Goal: Task Accomplishment & Management: Manage account settings

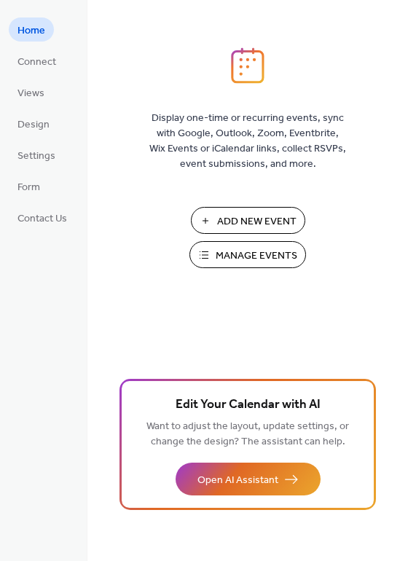
click at [218, 254] on span "Manage Events" at bounding box center [257, 255] width 82 height 15
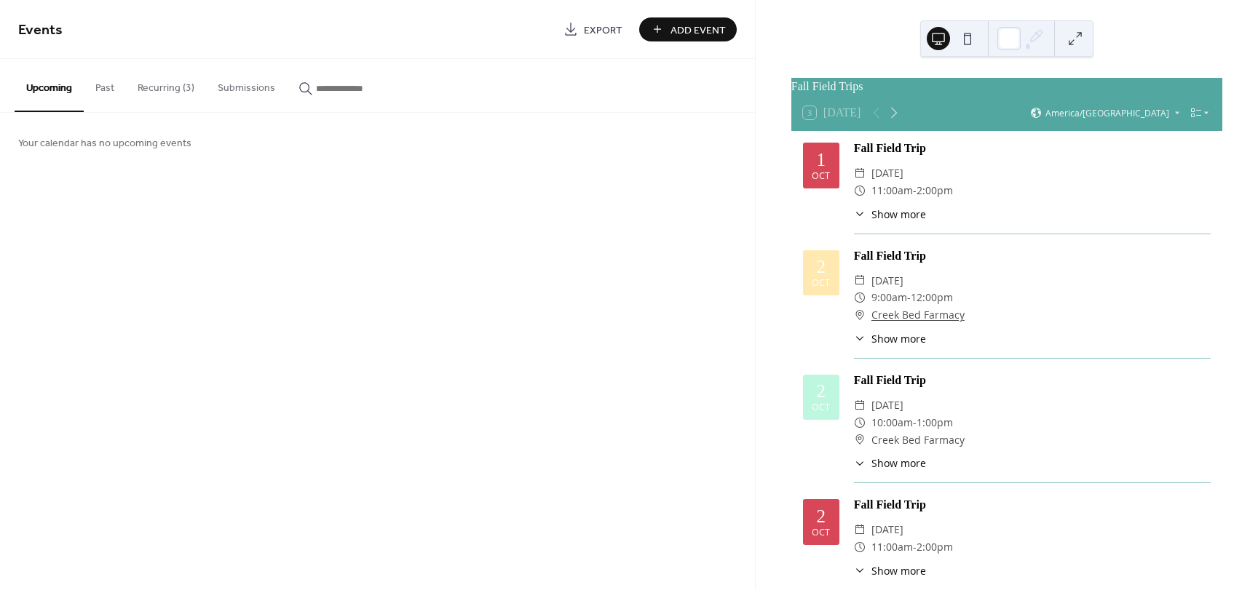
click at [139, 90] on button "Recurring (3)" at bounding box center [166, 85] width 80 height 52
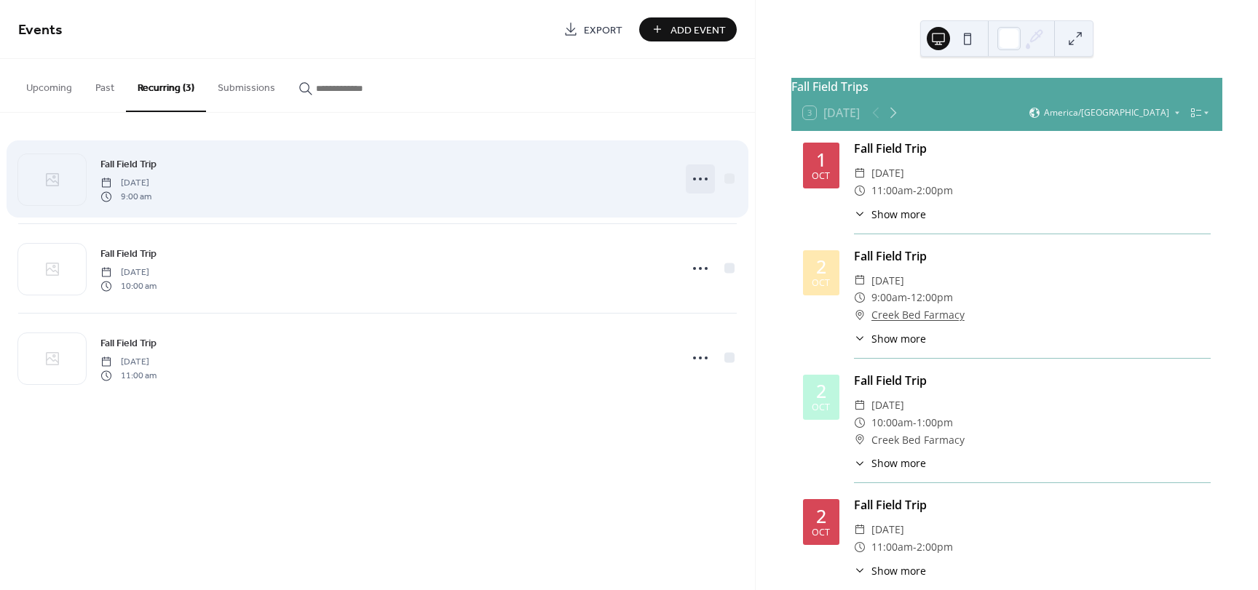
click at [703, 178] on icon at bounding box center [700, 178] width 23 height 23
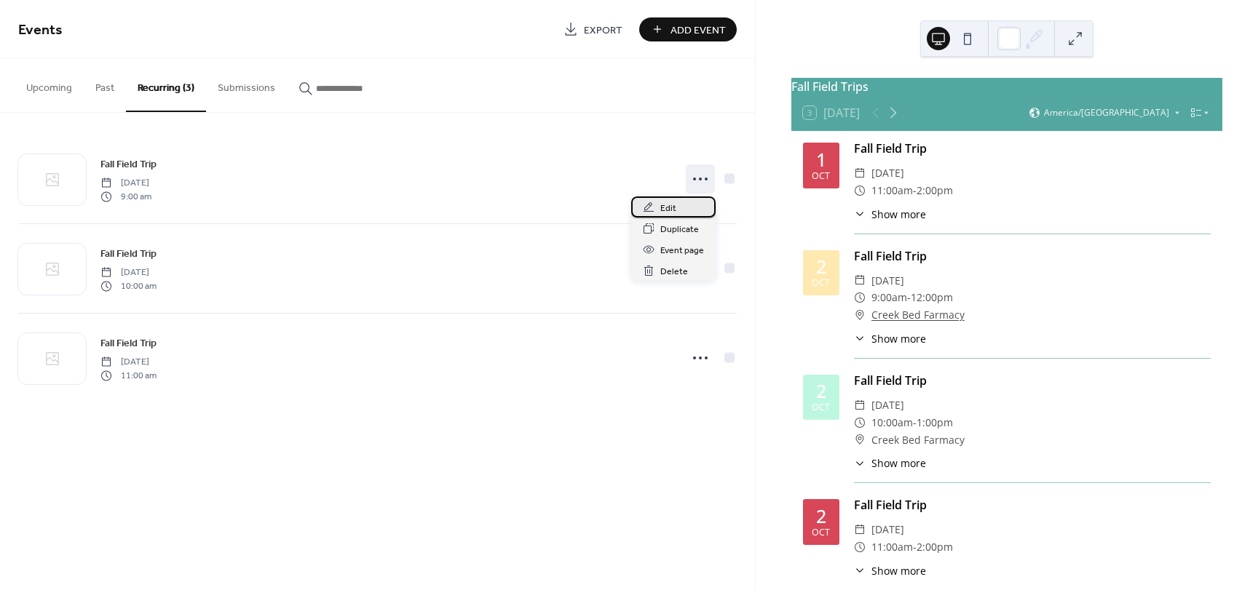
click at [684, 208] on div "Edit" at bounding box center [673, 207] width 84 height 21
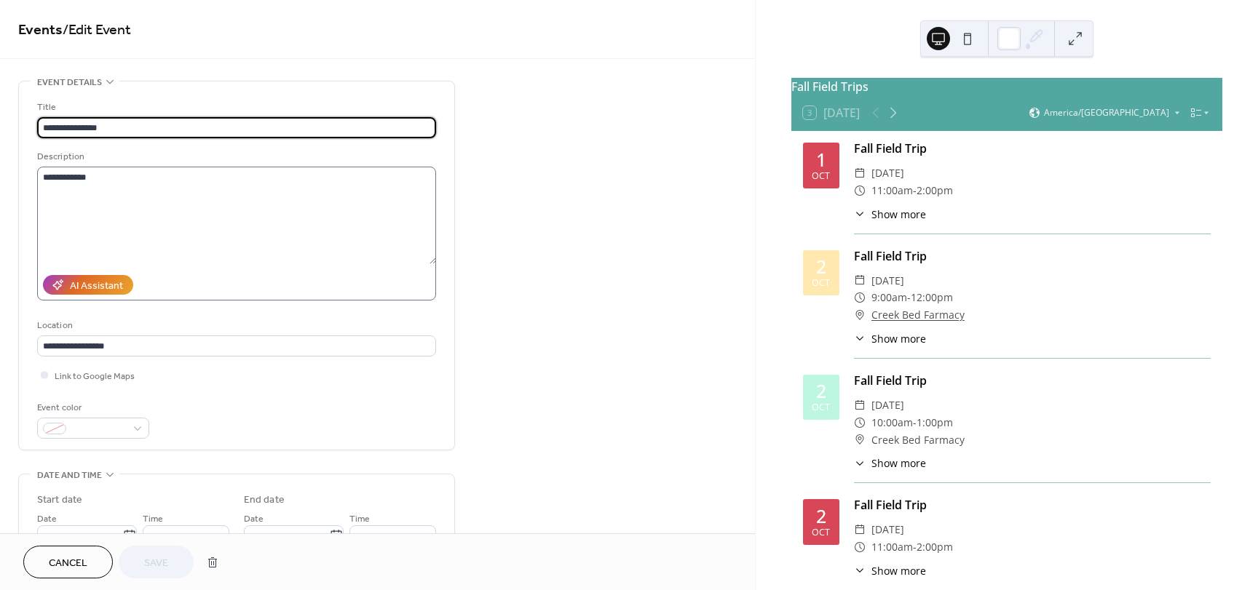
type input "**********"
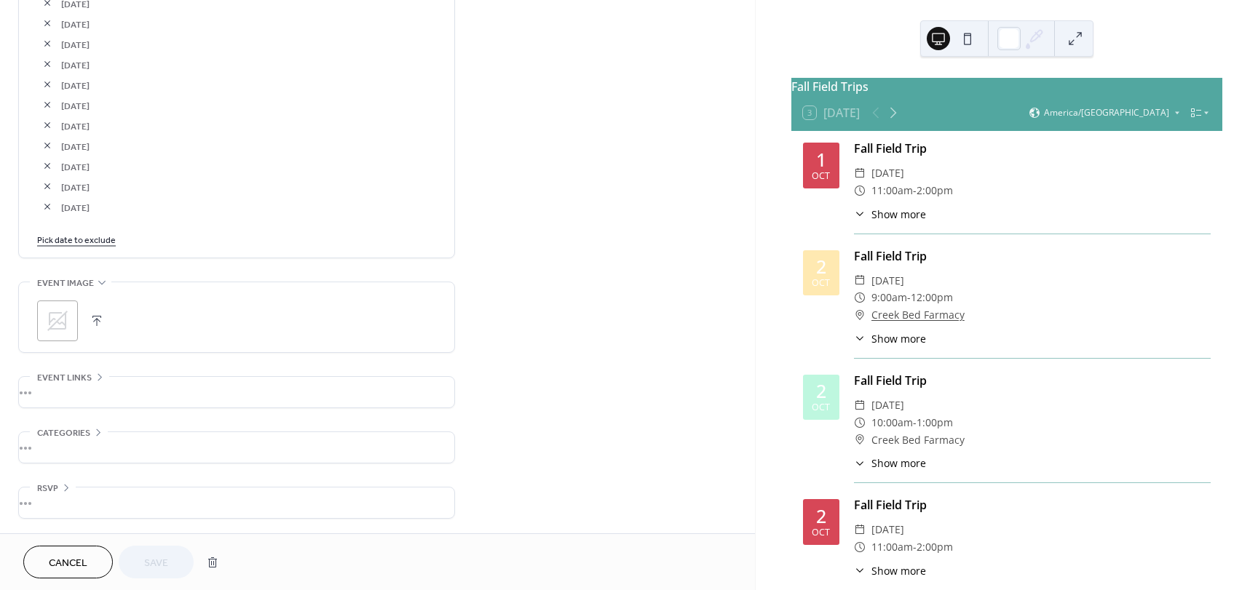
click at [82, 240] on link "Pick date to exclude" at bounding box center [76, 239] width 79 height 15
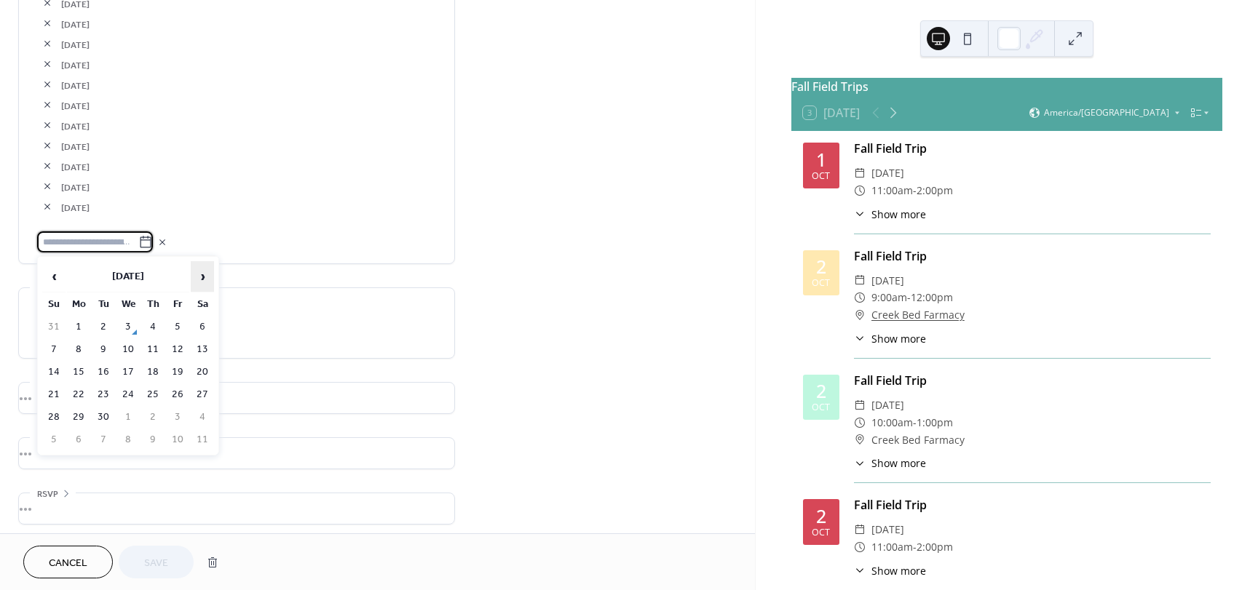
click at [203, 280] on span "›" at bounding box center [202, 276] width 22 height 29
click at [130, 347] on td "8" at bounding box center [127, 349] width 23 height 21
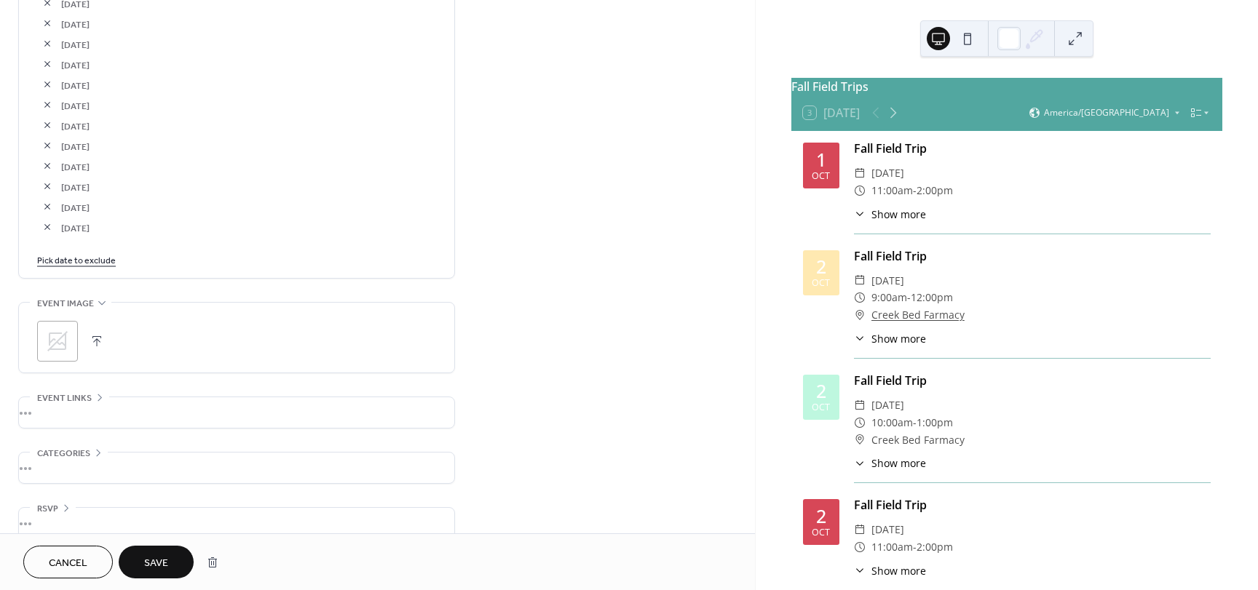
click at [161, 556] on span "Save" at bounding box center [156, 563] width 24 height 15
